Goal: Information Seeking & Learning: Learn about a topic

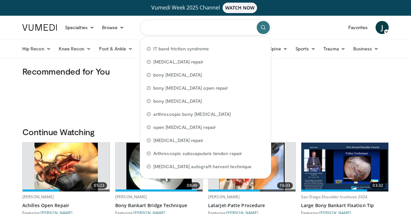
click at [192, 29] on input "Search topics, interventions" at bounding box center [205, 28] width 131 height 16
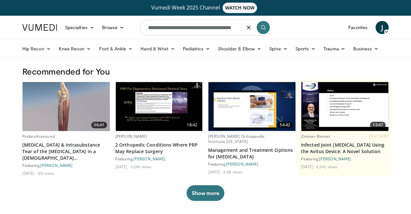
scroll to position [0, 1]
type input "**********"
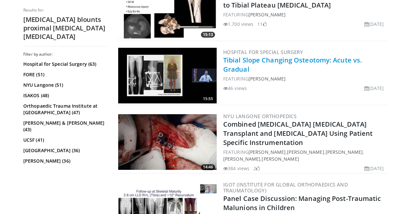
scroll to position [1335, 0]
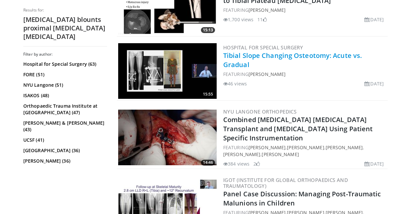
click at [309, 55] on link "Tibial Slope Changing Osteotomy: Acute vs. Gradual" at bounding box center [292, 60] width 138 height 18
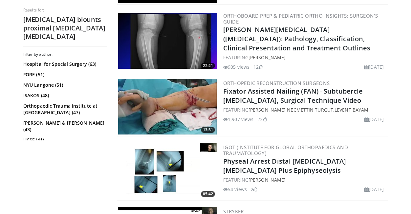
scroll to position [0, 0]
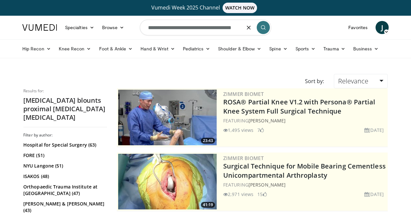
click at [200, 29] on input "**********" at bounding box center [205, 28] width 131 height 16
type input "**********"
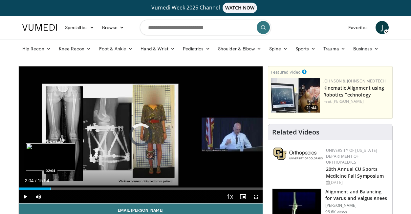
click at [50, 190] on div "Progress Bar" at bounding box center [50, 189] width 1 height 3
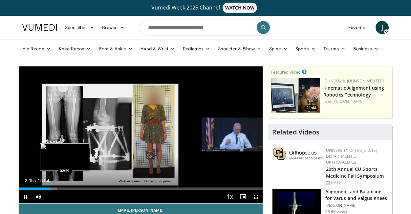
click at [65, 190] on div "Progress Bar" at bounding box center [65, 189] width 1 height 3
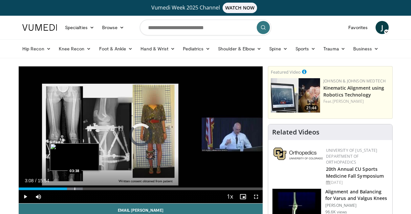
click at [74, 189] on div "Progress Bar" at bounding box center [74, 189] width 1 height 3
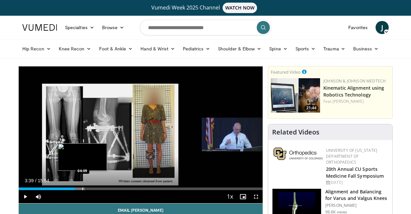
click at [82, 190] on div "Progress Bar" at bounding box center [82, 189] width 1 height 3
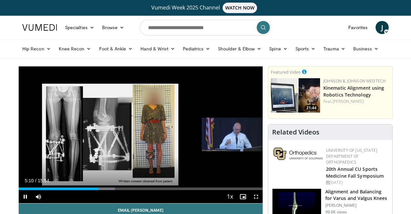
click at [62, 191] on div "Current Time 5:10 / Duration 15:54 Pause Skip Backward Skip Forward Mute Loaded…" at bounding box center [141, 197] width 244 height 13
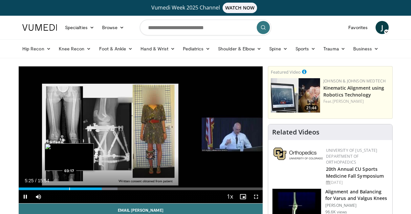
click at [69, 190] on div "Progress Bar" at bounding box center [69, 189] width 1 height 3
click at [65, 188] on div "Progress Bar" at bounding box center [65, 189] width 1 height 3
click at [68, 190] on div "Progress Bar" at bounding box center [68, 189] width 1 height 3
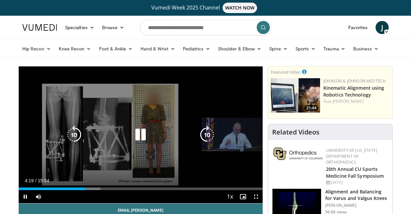
click at [77, 134] on icon "Video Player" at bounding box center [74, 135] width 18 height 18
click at [138, 135] on icon "Video Player" at bounding box center [140, 135] width 18 height 18
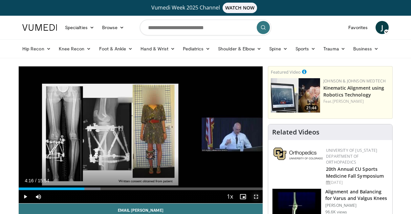
click at [254, 194] on span "Video Player" at bounding box center [255, 197] width 13 height 13
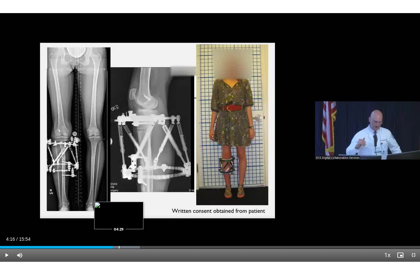
click at [119, 214] on div "Progress Bar" at bounding box center [119, 247] width 1 height 3
click at [126, 214] on div "Progress Bar" at bounding box center [126, 247] width 1 height 3
click at [131, 214] on div "Progress Bar" at bounding box center [131, 247] width 1 height 3
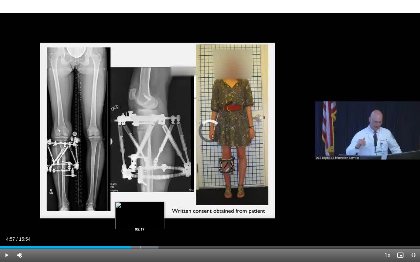
click at [140, 214] on div "Progress Bar" at bounding box center [140, 247] width 1 height 3
click at [150, 214] on div "Progress Bar" at bounding box center [150, 247] width 1 height 3
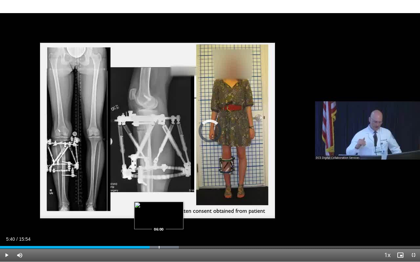
click at [159, 214] on div "Progress Bar" at bounding box center [159, 247] width 1 height 3
click at [169, 214] on div "Progress Bar" at bounding box center [169, 247] width 1 height 3
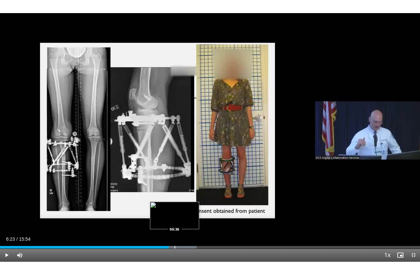
click at [175, 214] on div "Progress Bar" at bounding box center [174, 247] width 1 height 3
click at [182, 214] on div "Loaded : 48.19% 06:38 06:53" at bounding box center [210, 246] width 420 height 6
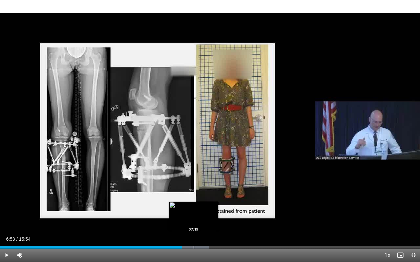
click at [193, 214] on div "Loaded : 49.88% 06:53 07:19" at bounding box center [210, 246] width 420 height 6
click at [197, 214] on div "Progress Bar" at bounding box center [197, 247] width 1 height 3
click at [203, 214] on div "Progress Bar" at bounding box center [203, 247] width 1 height 3
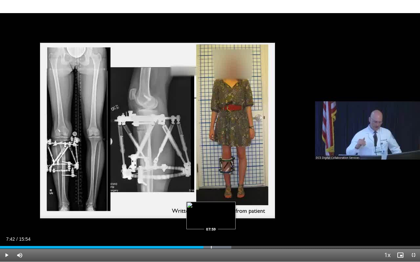
click at [211, 214] on div "Progress Bar" at bounding box center [211, 247] width 1 height 3
click at [215, 214] on div "Progress Bar" at bounding box center [215, 247] width 1 height 3
click at [223, 214] on div "Loaded : 57.62% 08:09 08:27" at bounding box center [210, 246] width 420 height 6
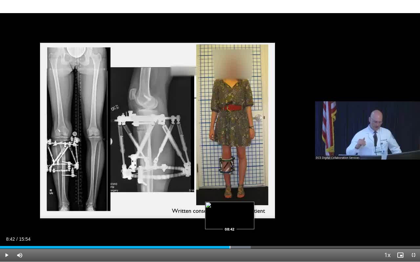
click at [230, 214] on div "Progress Bar" at bounding box center [230, 247] width 1 height 3
click at [237, 214] on div "Progress Bar" at bounding box center [237, 247] width 1 height 3
click at [241, 214] on div "Progress Bar" at bounding box center [241, 247] width 1 height 3
click at [246, 214] on div "Progress Bar" at bounding box center [246, 247] width 1 height 3
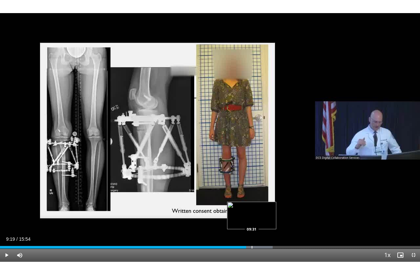
click at [251, 214] on div "Progress Bar" at bounding box center [251, 247] width 1 height 3
click at [253, 214] on div "Progress Bar" at bounding box center [253, 247] width 1 height 3
click at [256, 214] on div "Progress Bar" at bounding box center [256, 247] width 1 height 3
click at [263, 214] on div "Progress Bar" at bounding box center [263, 247] width 1 height 3
click at [268, 214] on div "Progress Bar" at bounding box center [268, 247] width 1 height 3
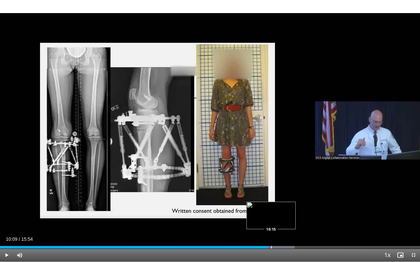
click at [271, 214] on div "Progress Bar" at bounding box center [271, 247] width 1 height 3
click at [274, 214] on div "Progress Bar" at bounding box center [274, 247] width 1 height 3
click at [277, 214] on div "Progress Bar" at bounding box center [277, 247] width 1 height 3
click at [283, 214] on div "Progress Bar" at bounding box center [283, 247] width 1 height 3
click at [289, 214] on div "Progress Bar" at bounding box center [289, 247] width 1 height 3
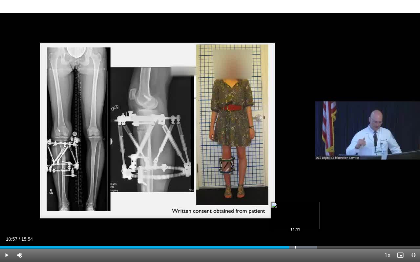
click at [295, 214] on div "Progress Bar" at bounding box center [295, 247] width 1 height 3
click at [299, 214] on div "Progress Bar" at bounding box center [299, 247] width 1 height 3
click at [302, 214] on div "Progress Bar" at bounding box center [302, 247] width 1 height 3
click at [308, 214] on div "Progress Bar" at bounding box center [308, 247] width 1 height 3
click at [315, 214] on div "Progress Bar" at bounding box center [315, 247] width 1 height 3
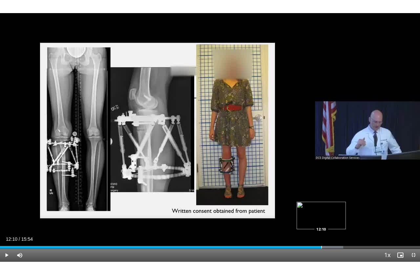
click at [321, 214] on div "Progress Bar" at bounding box center [321, 247] width 1 height 3
click at [326, 214] on div "Progress Bar" at bounding box center [326, 247] width 1 height 3
click at [331, 214] on div "Progress Bar" at bounding box center [331, 247] width 1 height 3
click at [337, 214] on div "Progress Bar" at bounding box center [337, 247] width 1 height 3
click at [342, 214] on div "Progress Bar" at bounding box center [342, 247] width 1 height 3
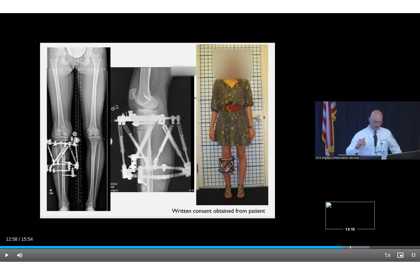
click at [350, 214] on div "Loaded : 88.00% 12:58 13:15" at bounding box center [210, 246] width 420 height 6
click at [354, 214] on div "Progress Bar" at bounding box center [354, 247] width 1 height 3
click at [360, 214] on div "Progress Bar" at bounding box center [360, 247] width 1 height 3
click at [363, 214] on div "Progress Bar" at bounding box center [363, 247] width 1 height 3
click at [369, 214] on div "Progress Bar" at bounding box center [369, 247] width 1 height 3
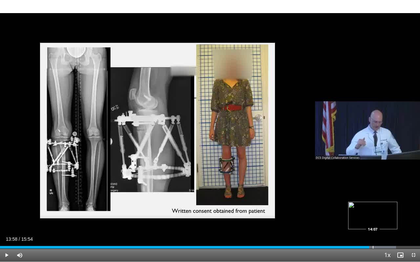
click at [372, 214] on div "Progress Bar" at bounding box center [372, 247] width 1 height 3
click at [376, 214] on div "Progress Bar" at bounding box center [375, 247] width 1 height 3
click at [378, 214] on div "Progress Bar" at bounding box center [378, 247] width 1 height 3
click at [382, 214] on div "Progress Bar" at bounding box center [382, 247] width 1 height 3
click at [389, 214] on div "Progress Bar" at bounding box center [388, 247] width 1 height 3
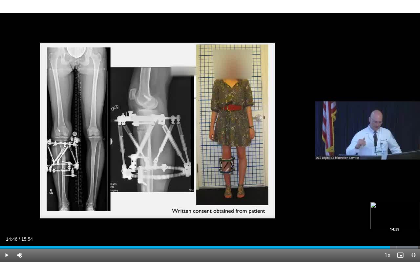
click at [395, 214] on div "Progress Bar" at bounding box center [395, 247] width 1 height 3
click at [401, 214] on div "Progress Bar" at bounding box center [401, 247] width 1 height 3
click at [405, 214] on div "Progress Bar" at bounding box center [405, 247] width 1 height 3
click at [410, 214] on div "Progress Bar" at bounding box center [410, 247] width 1 height 3
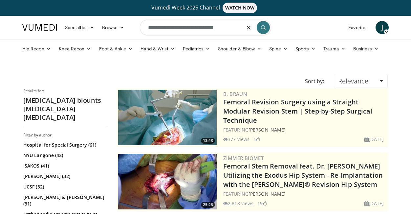
drag, startPoint x: 225, startPoint y: 29, endPoint x: 187, endPoint y: 30, distance: 38.4
click at [187, 30] on input "**********" at bounding box center [205, 28] width 131 height 16
type input "**********"
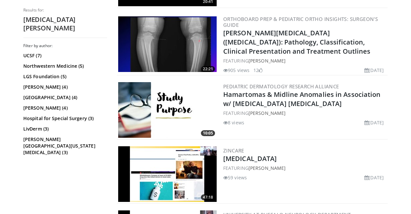
scroll to position [186, 0]
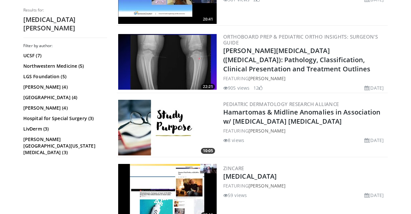
click at [168, 83] on img at bounding box center [167, 62] width 98 height 56
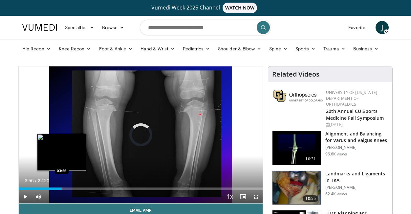
click at [62, 190] on div "Progress Bar" at bounding box center [62, 189] width 1 height 3
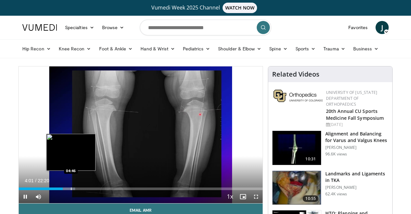
click at [71, 190] on div "Progress Bar" at bounding box center [71, 189] width 1 height 3
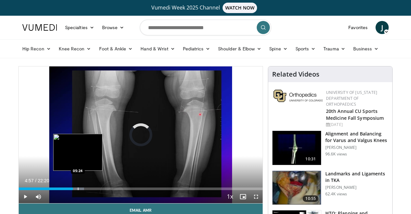
click at [78, 190] on div "Progress Bar" at bounding box center [78, 189] width 1 height 3
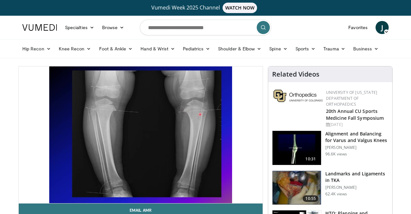
click at [81, 190] on div "10 seconds Tap to unmute" at bounding box center [141, 135] width 244 height 137
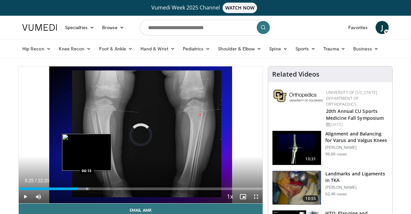
click at [87, 190] on div "Progress Bar" at bounding box center [87, 189] width 1 height 3
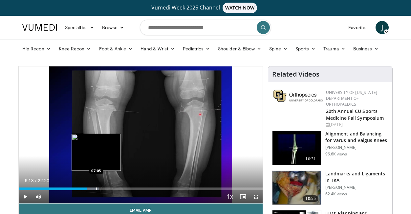
click at [96, 190] on div "Progress Bar" at bounding box center [96, 189] width 1 height 3
click at [104, 190] on div "Progress Bar" at bounding box center [104, 189] width 1 height 3
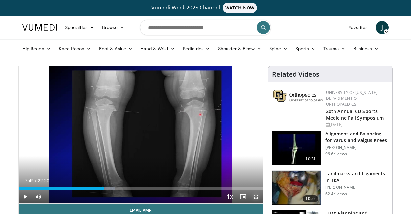
click at [255, 198] on span "Video Player" at bounding box center [255, 197] width 13 height 13
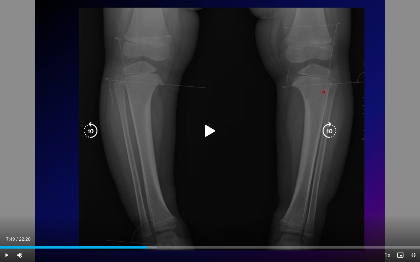
click at [88, 127] on icon "Video Player" at bounding box center [90, 131] width 18 height 18
click at [91, 135] on icon "Video Player" at bounding box center [90, 131] width 18 height 18
click at [213, 126] on icon "Video Player" at bounding box center [210, 131] width 18 height 18
click at [326, 131] on icon "Video Player" at bounding box center [329, 131] width 18 height 18
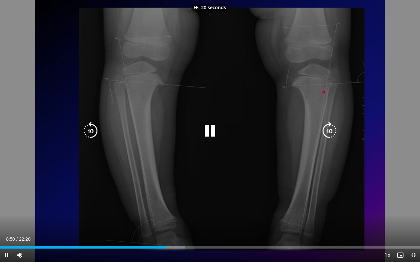
click at [326, 131] on icon "Video Player" at bounding box center [329, 131] width 18 height 18
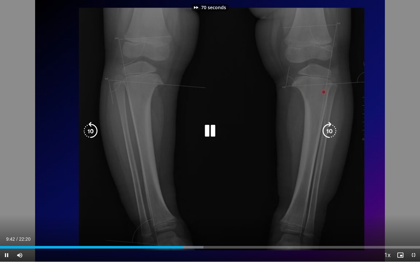
click at [326, 131] on icon "Video Player" at bounding box center [329, 131] width 18 height 18
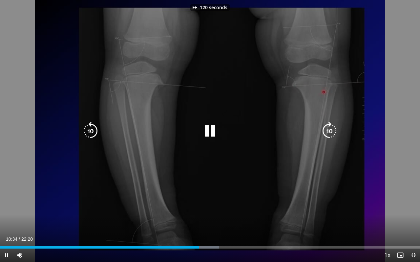
click at [326, 131] on icon "Video Player" at bounding box center [329, 131] width 18 height 18
click at [330, 127] on icon "Video Player" at bounding box center [329, 131] width 18 height 18
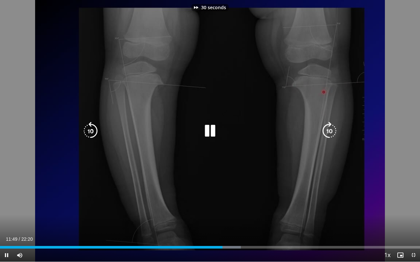
click at [330, 127] on icon "Video Player" at bounding box center [329, 131] width 18 height 18
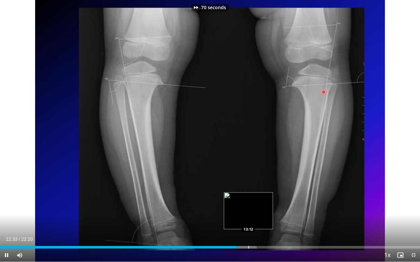
click at [248, 214] on div "Progress Bar" at bounding box center [248, 247] width 1 height 3
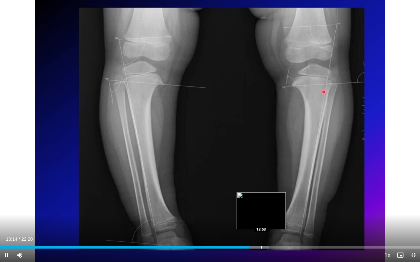
click at [261, 214] on div "Progress Bar" at bounding box center [261, 247] width 1 height 3
click at [271, 214] on div "Progress Bar" at bounding box center [271, 247] width 1 height 3
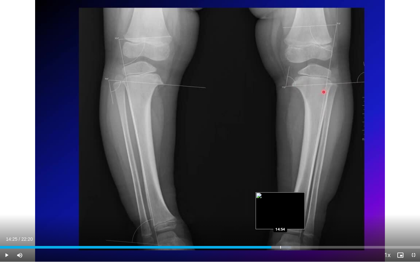
click at [280, 214] on div "Progress Bar" at bounding box center [280, 247] width 1 height 3
click at [292, 214] on div "Progress Bar" at bounding box center [292, 247] width 1 height 3
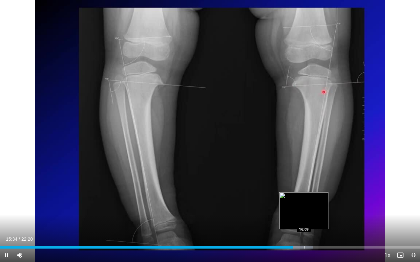
click at [304, 214] on div "Progress Bar" at bounding box center [304, 247] width 1 height 3
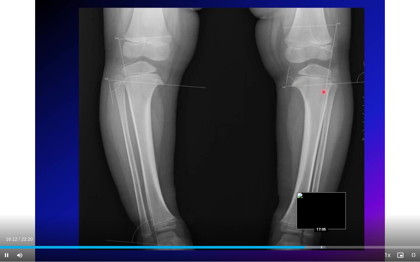
click at [321, 214] on div "Progress Bar" at bounding box center [321, 247] width 1 height 3
click at [327, 214] on div "Progress Bar" at bounding box center [327, 247] width 1 height 3
click at [331, 214] on div "Progress Bar" at bounding box center [331, 247] width 1 height 3
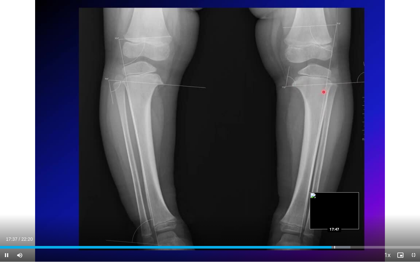
click at [334, 214] on div "Progress Bar" at bounding box center [334, 247] width 1 height 3
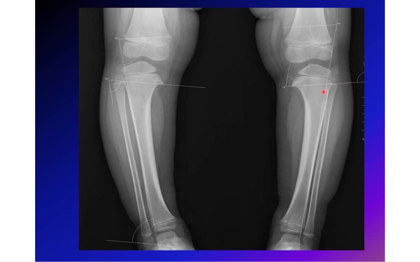
click at [336, 214] on div "70 seconds Tap to unmute" at bounding box center [210, 131] width 420 height 262
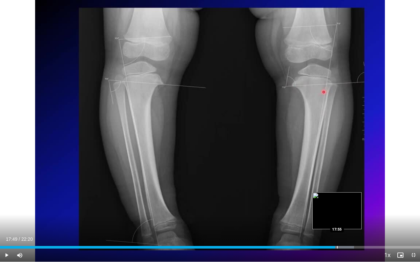
click at [337, 214] on div "Progress Bar" at bounding box center [337, 247] width 1 height 3
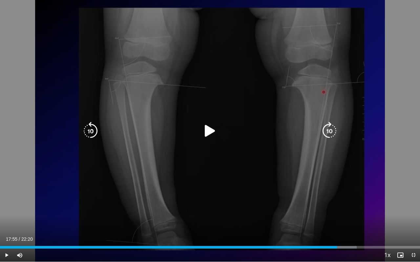
click at [211, 127] on icon "Video Player" at bounding box center [210, 131] width 18 height 18
click at [328, 133] on icon "Video Player" at bounding box center [329, 131] width 18 height 18
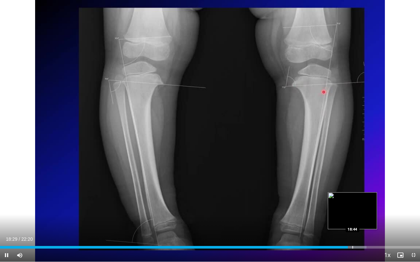
click at [352, 214] on div "Progress Bar" at bounding box center [352, 247] width 29 height 3
click at [356, 214] on div "10 seconds Tap to unmute" at bounding box center [210, 131] width 420 height 262
click at [357, 214] on div "Progress Bar" at bounding box center [357, 247] width 1 height 3
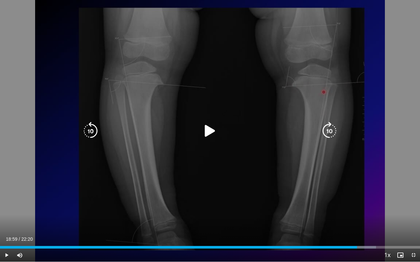
click at [208, 133] on icon "Video Player" at bounding box center [210, 131] width 18 height 18
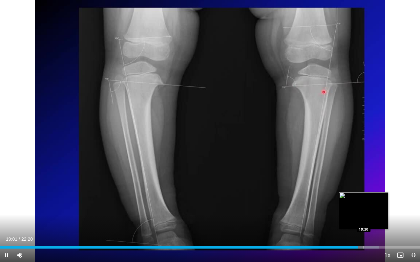
click at [363, 214] on div "Progress Bar" at bounding box center [363, 247] width 1 height 3
click at [374, 214] on div "Progress Bar" at bounding box center [374, 247] width 1 height 3
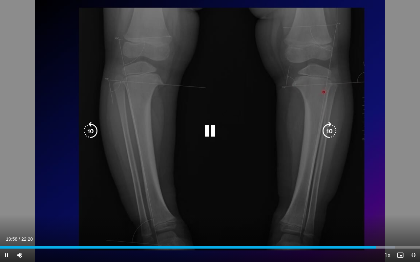
click at [308, 116] on div "10 seconds Tap to unmute" at bounding box center [210, 131] width 420 height 262
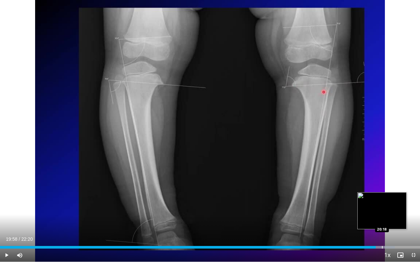
click at [382, 214] on div "Progress Bar" at bounding box center [382, 247] width 1 height 3
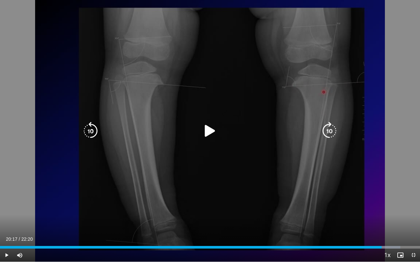
click at [212, 131] on icon "Video Player" at bounding box center [210, 131] width 18 height 18
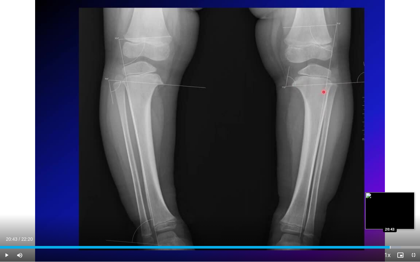
click at [389, 214] on div "Loaded : 95.50% 20:43 20:43" at bounding box center [210, 247] width 420 height 3
click at [395, 214] on div "Progress Bar" at bounding box center [395, 247] width 1 height 3
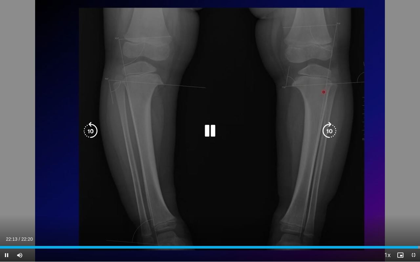
click at [214, 128] on icon "Video Player" at bounding box center [210, 131] width 18 height 18
